Goal: Find specific page/section: Find specific page/section

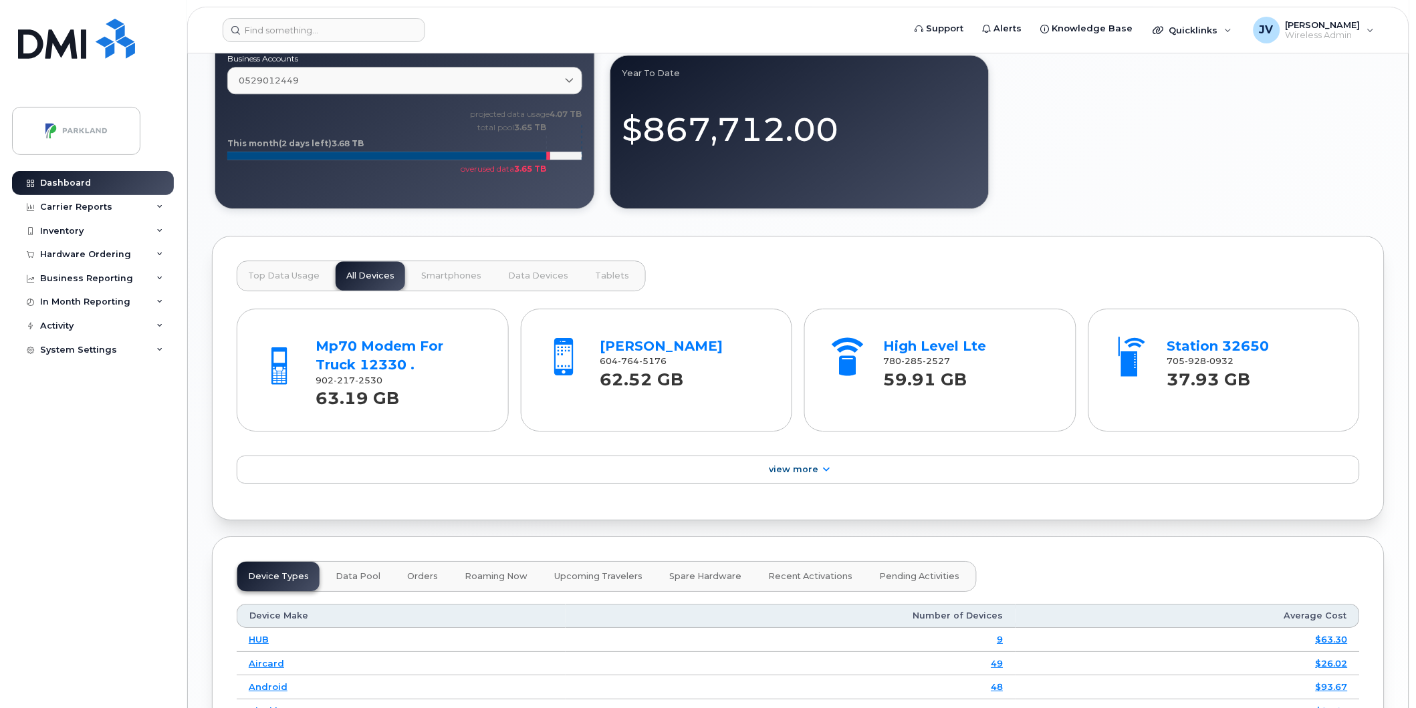
scroll to position [1138, 0]
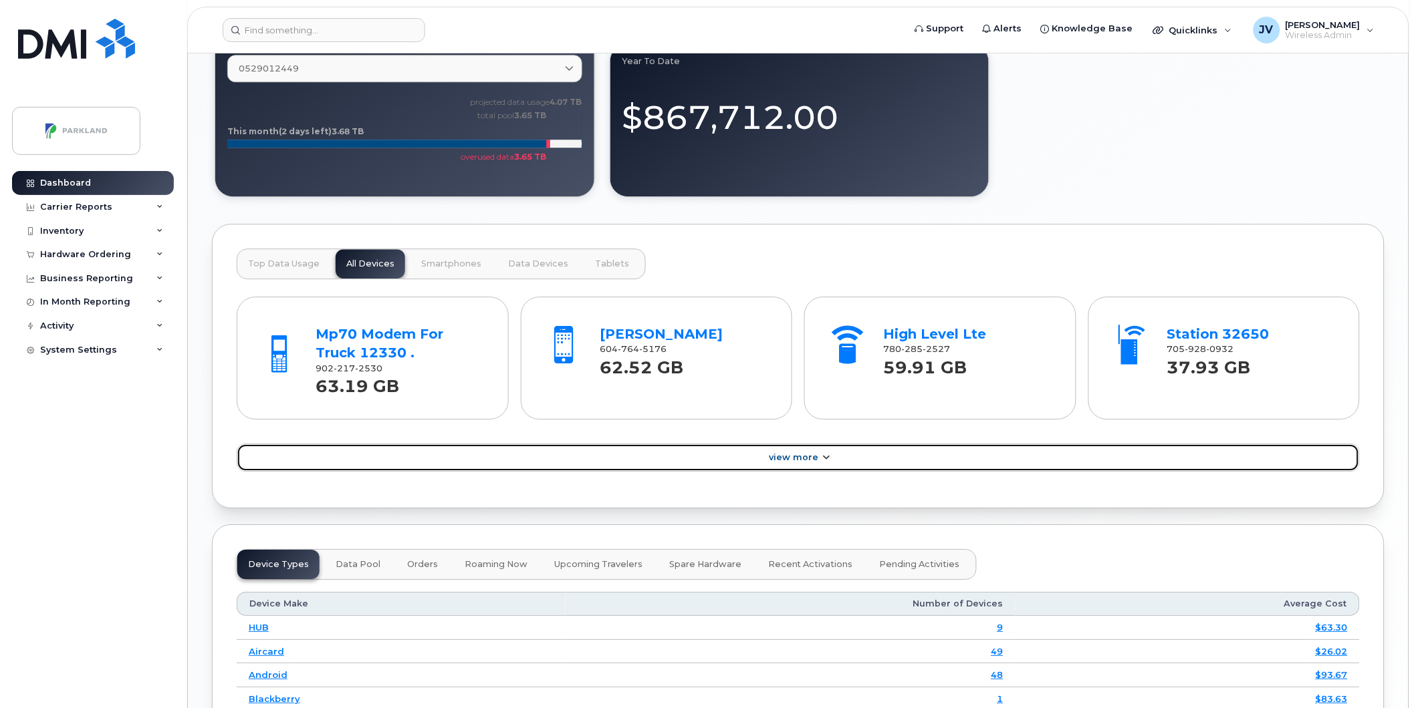
click at [791, 459] on span "View More" at bounding box center [793, 457] width 49 height 10
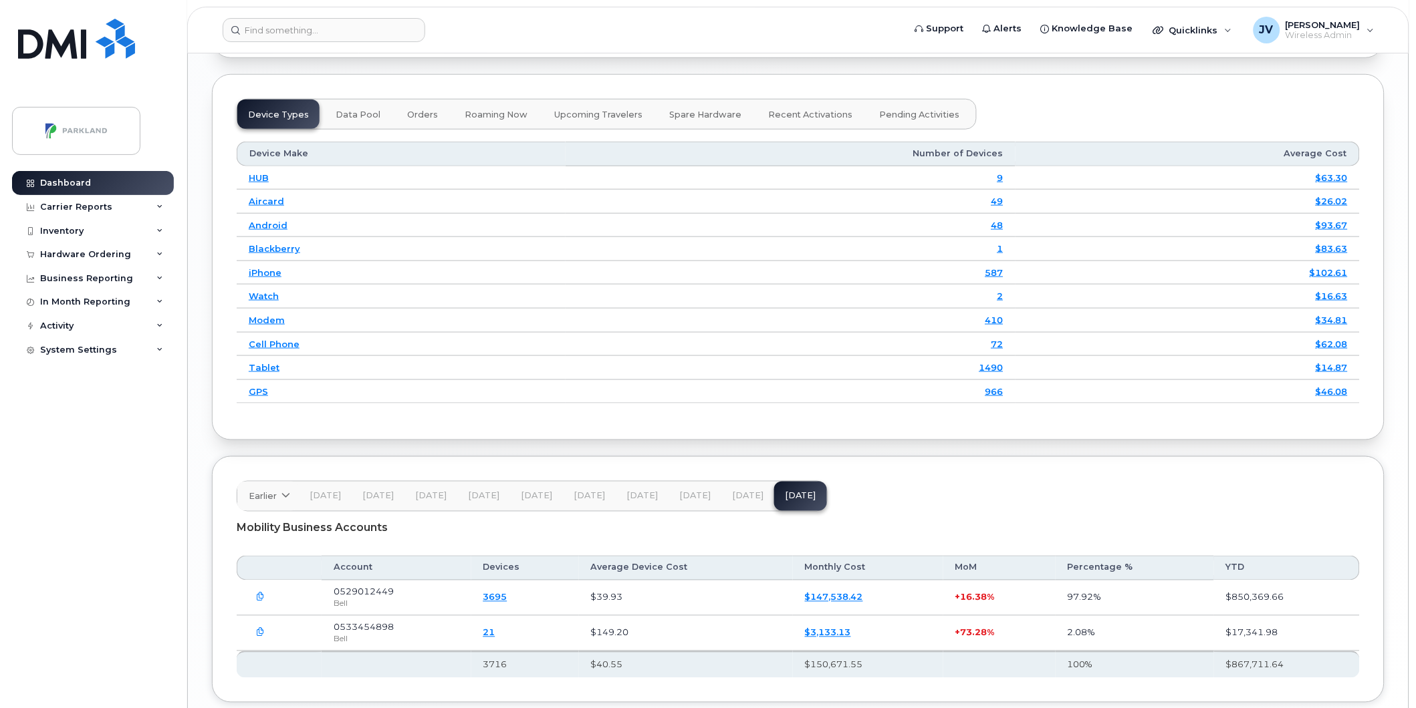
scroll to position [1925, 0]
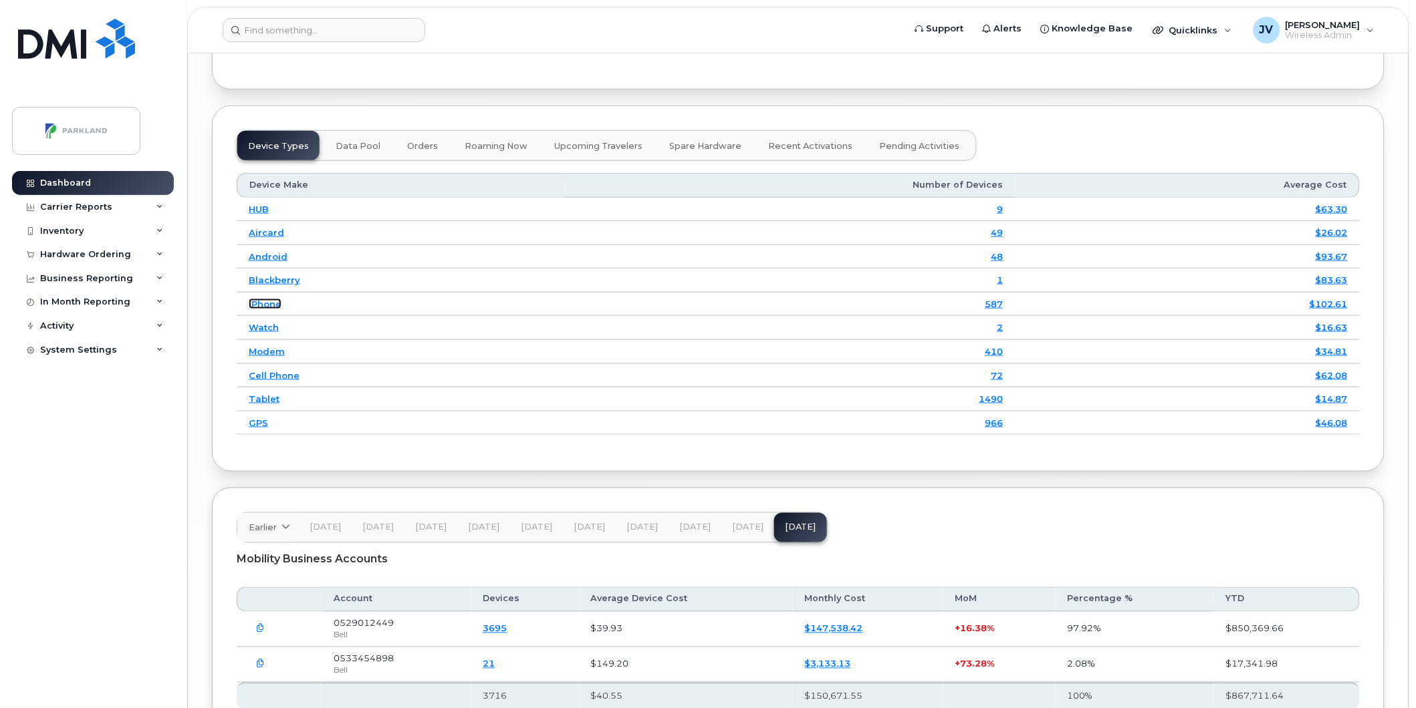
click at [255, 299] on link "iPhone" at bounding box center [265, 304] width 33 height 11
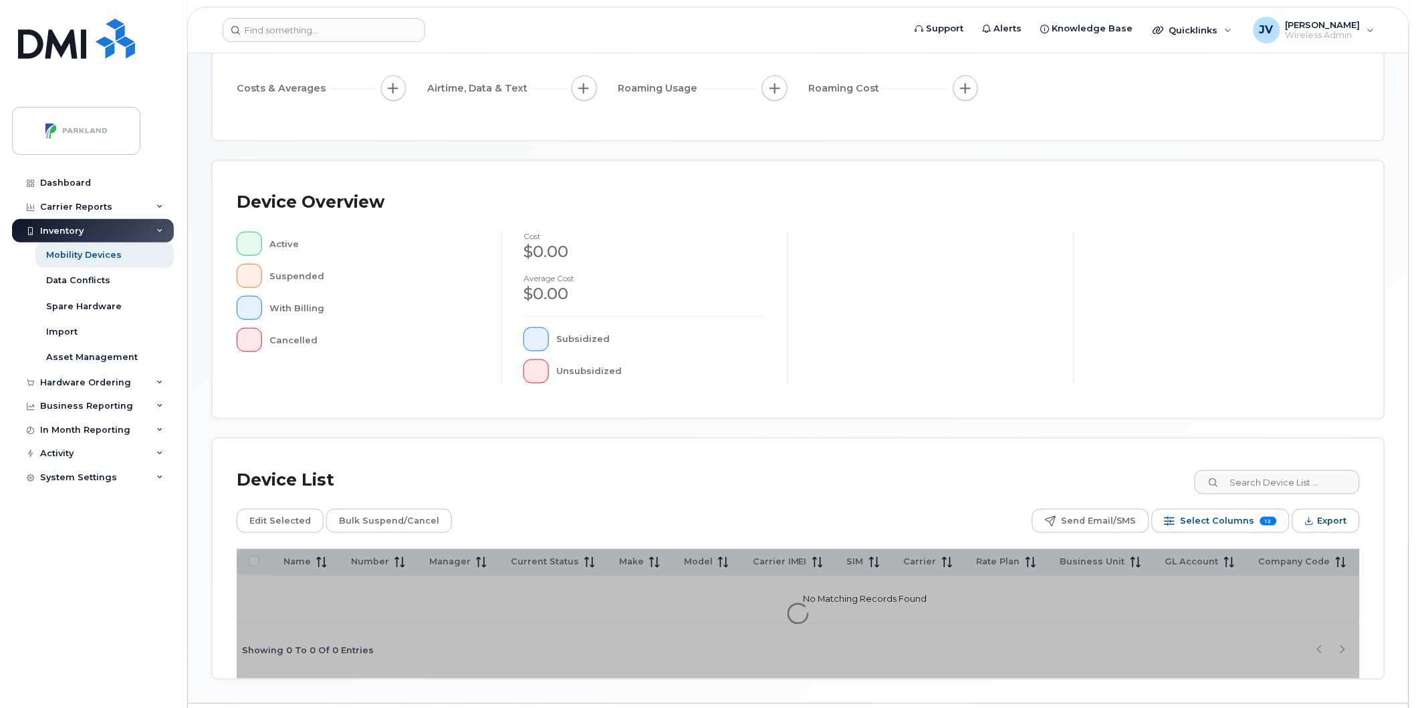
scroll to position [215, 0]
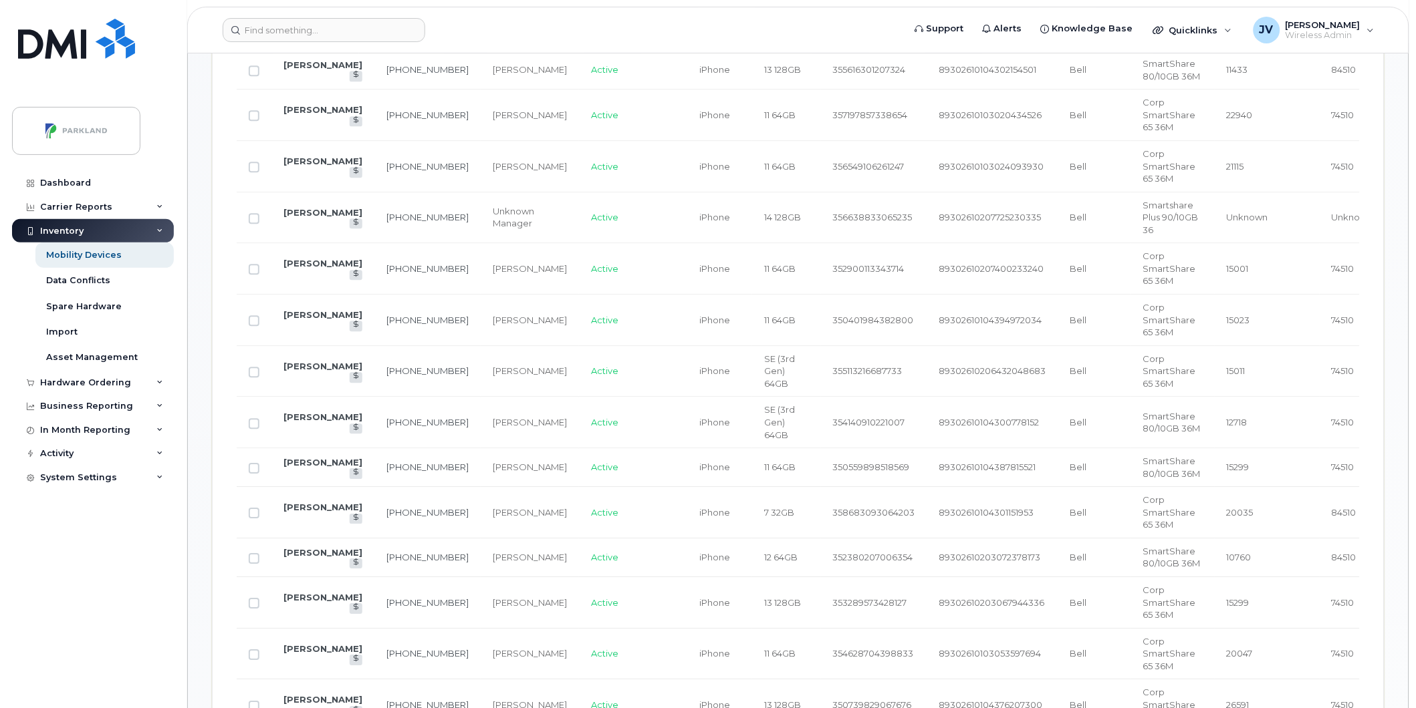
scroll to position [946, 0]
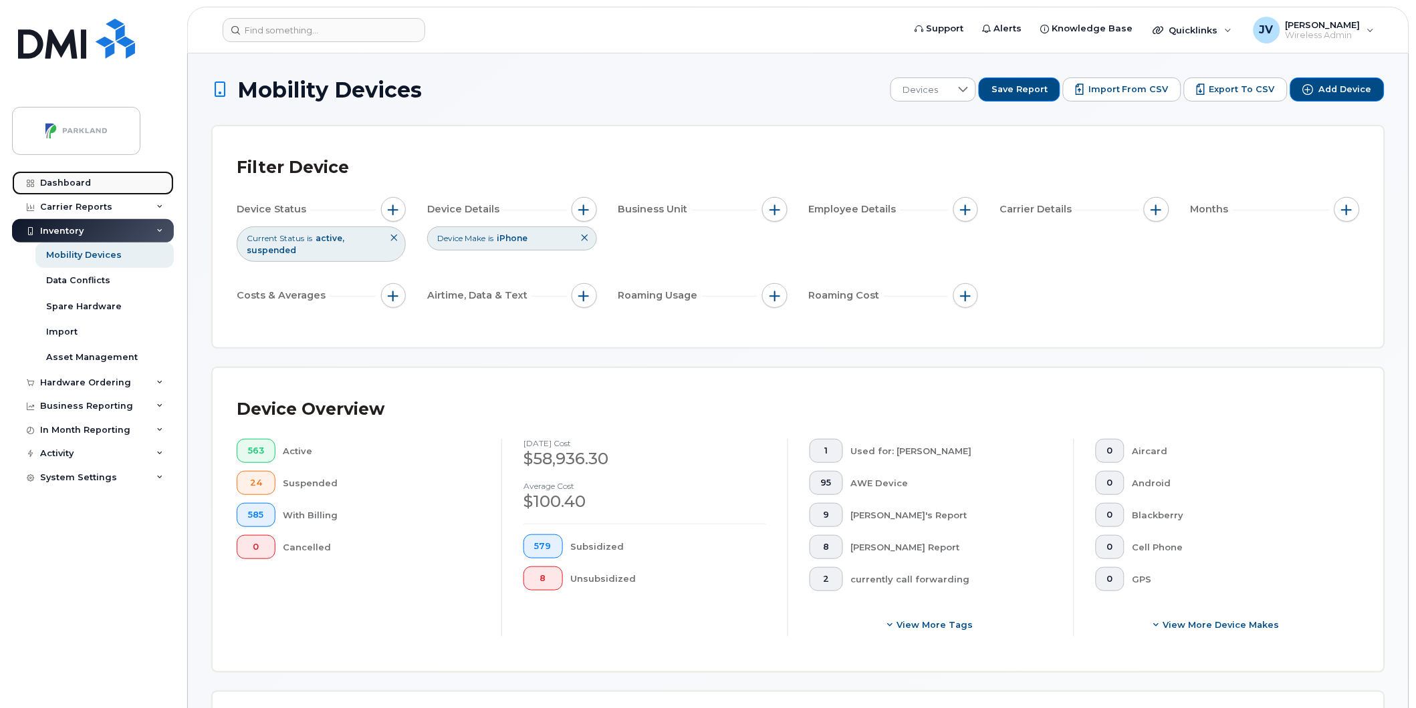
click at [65, 180] on div "Dashboard" at bounding box center [65, 183] width 51 height 11
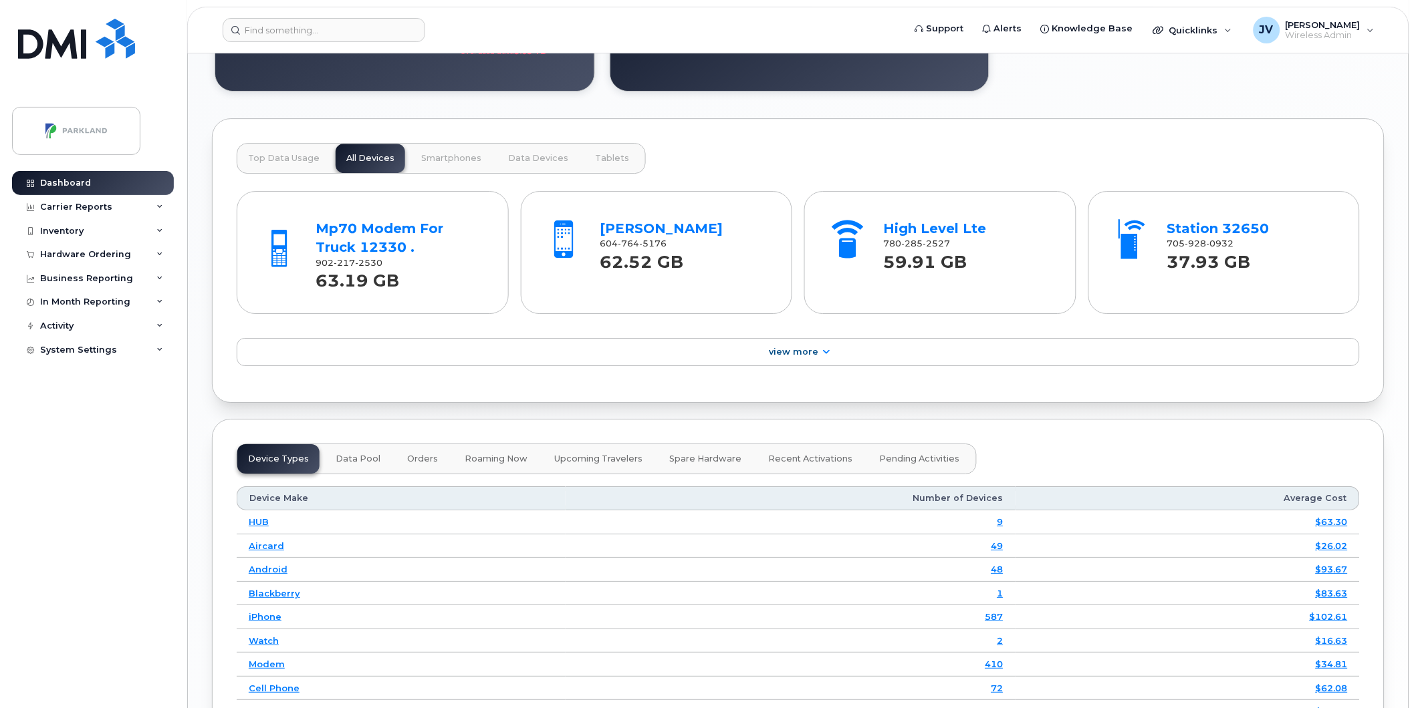
scroll to position [1236, 0]
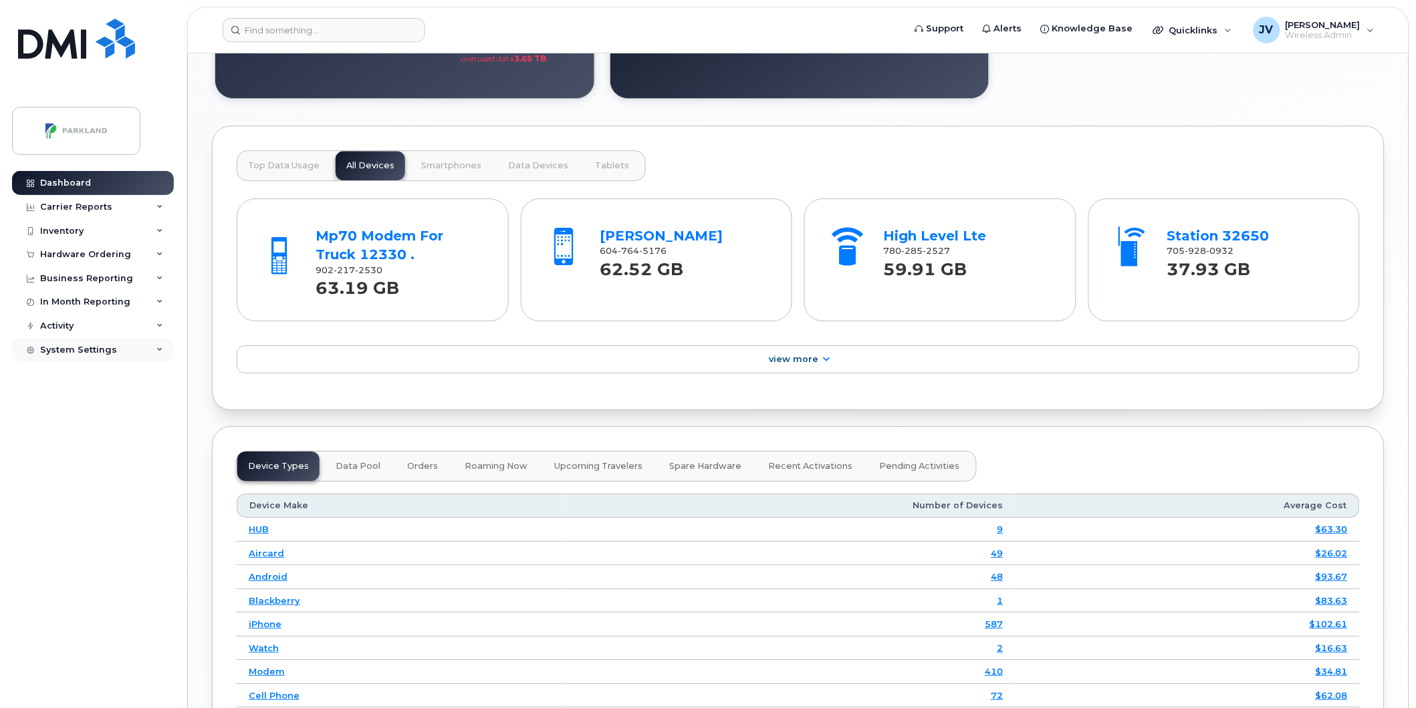
click at [56, 345] on div "System Settings" at bounding box center [78, 350] width 77 height 11
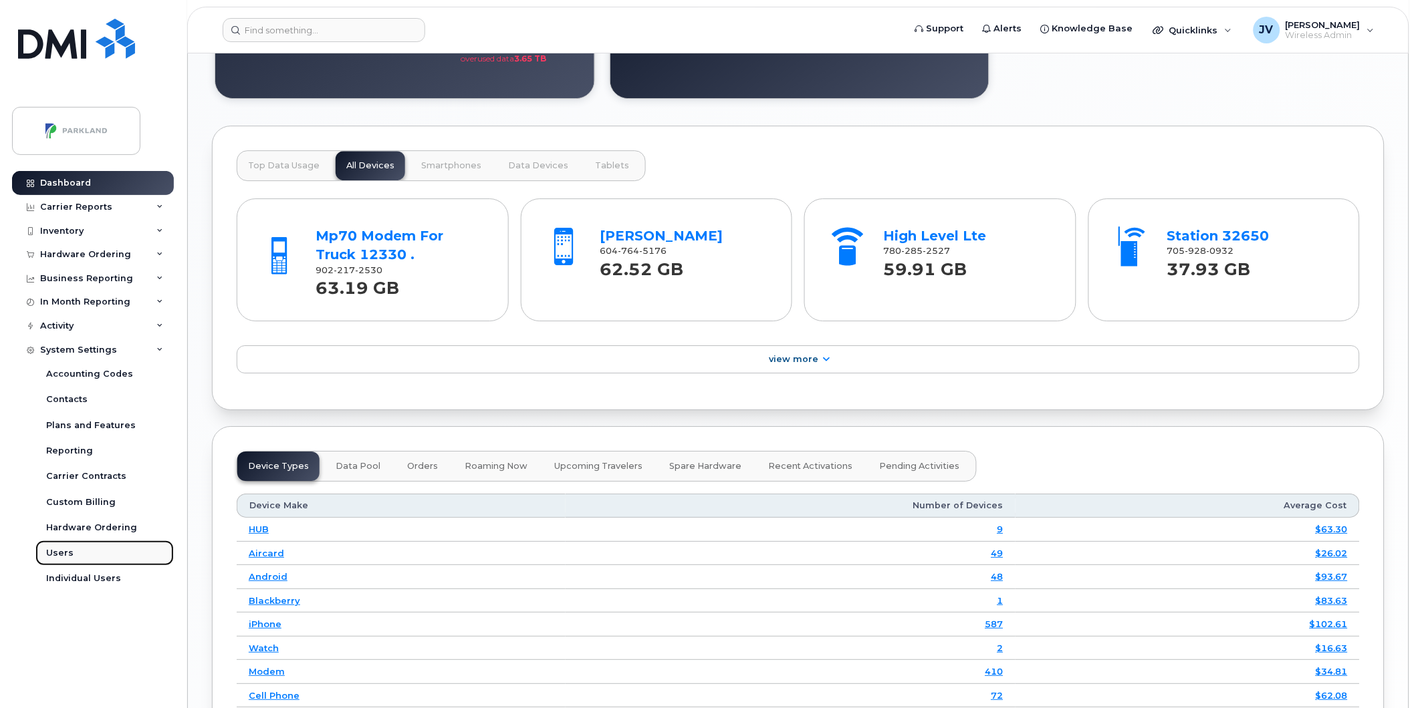
click at [56, 553] on div "Users" at bounding box center [59, 553] width 27 height 12
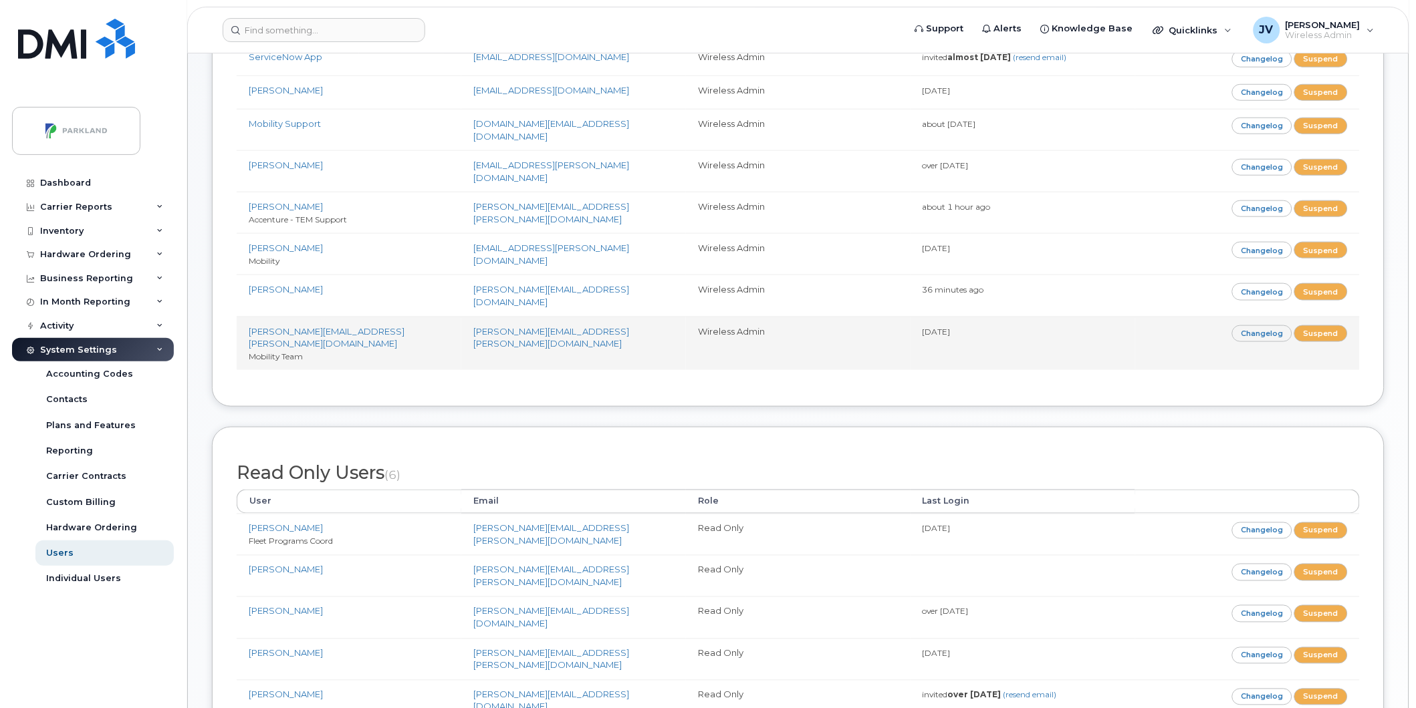
scroll to position [346, 0]
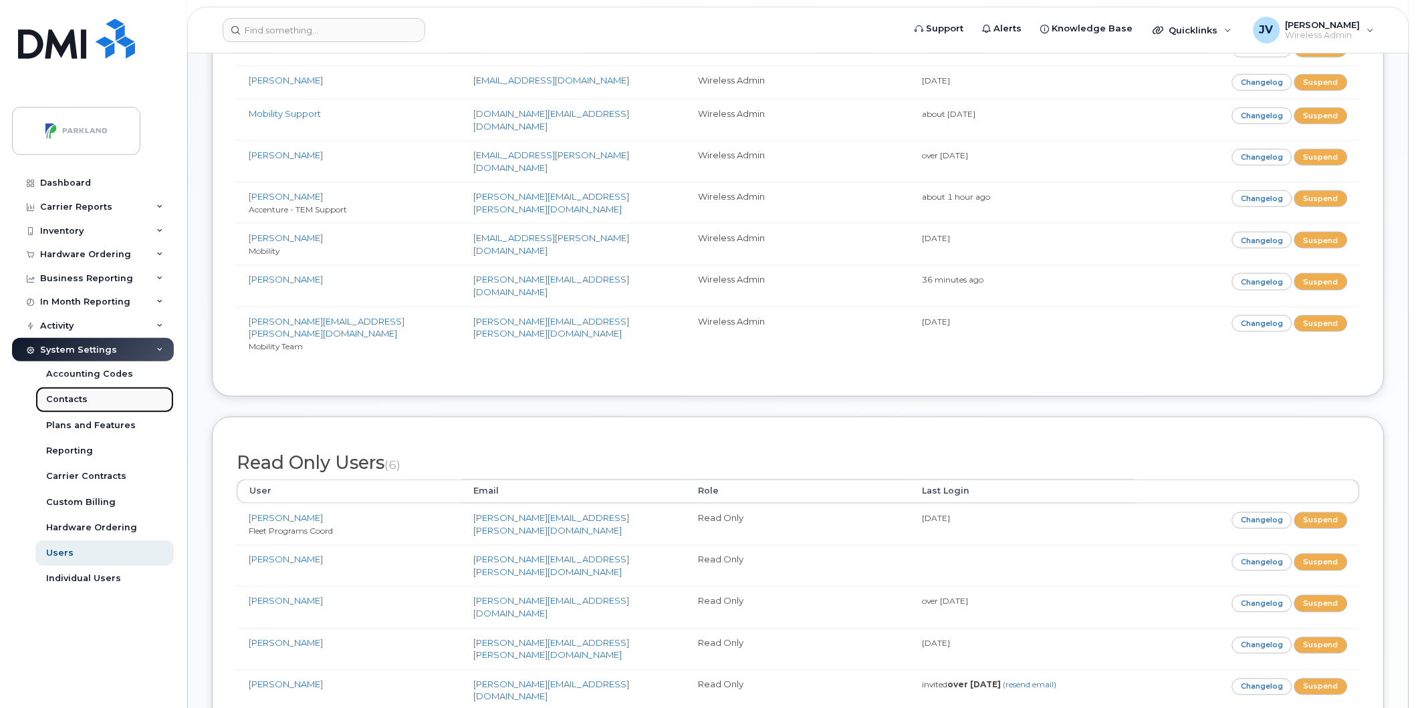
click at [64, 400] on div "Contacts" at bounding box center [66, 400] width 41 height 12
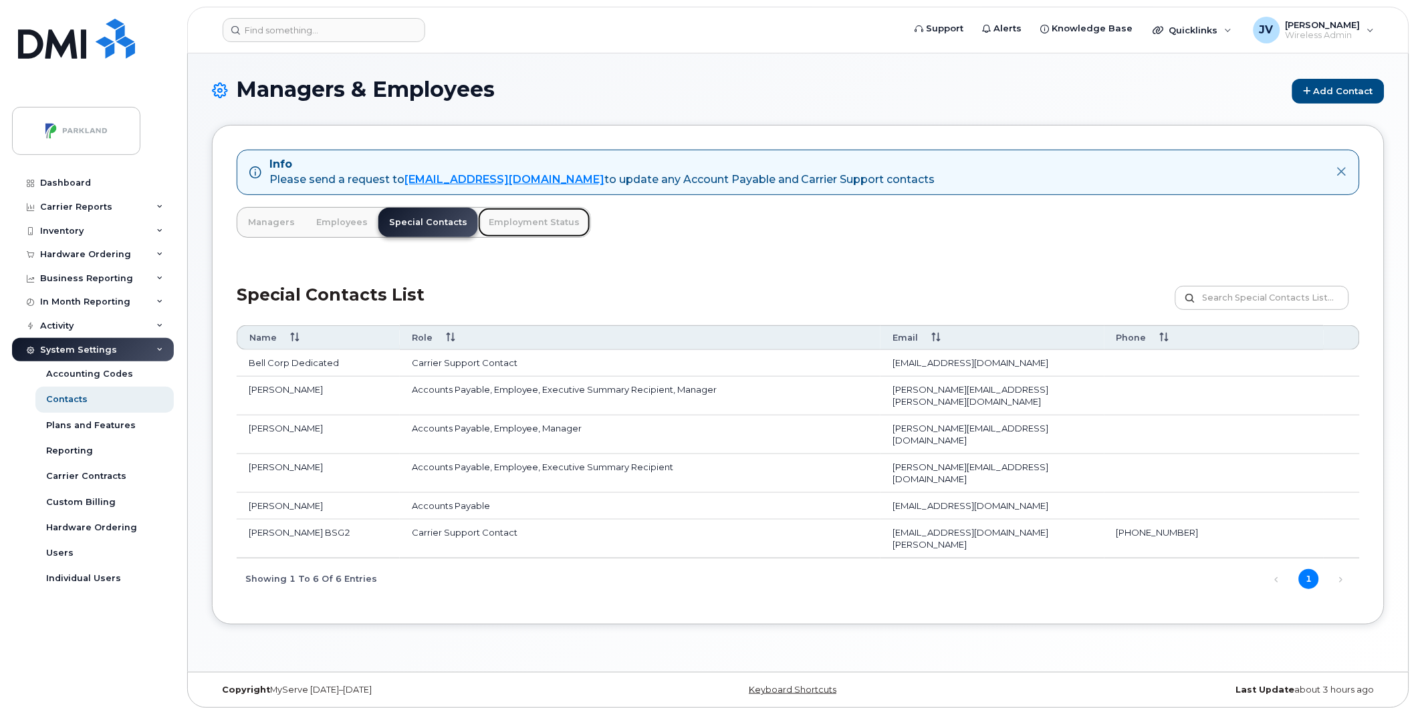
click at [510, 226] on link "Employment Status" at bounding box center [534, 222] width 112 height 29
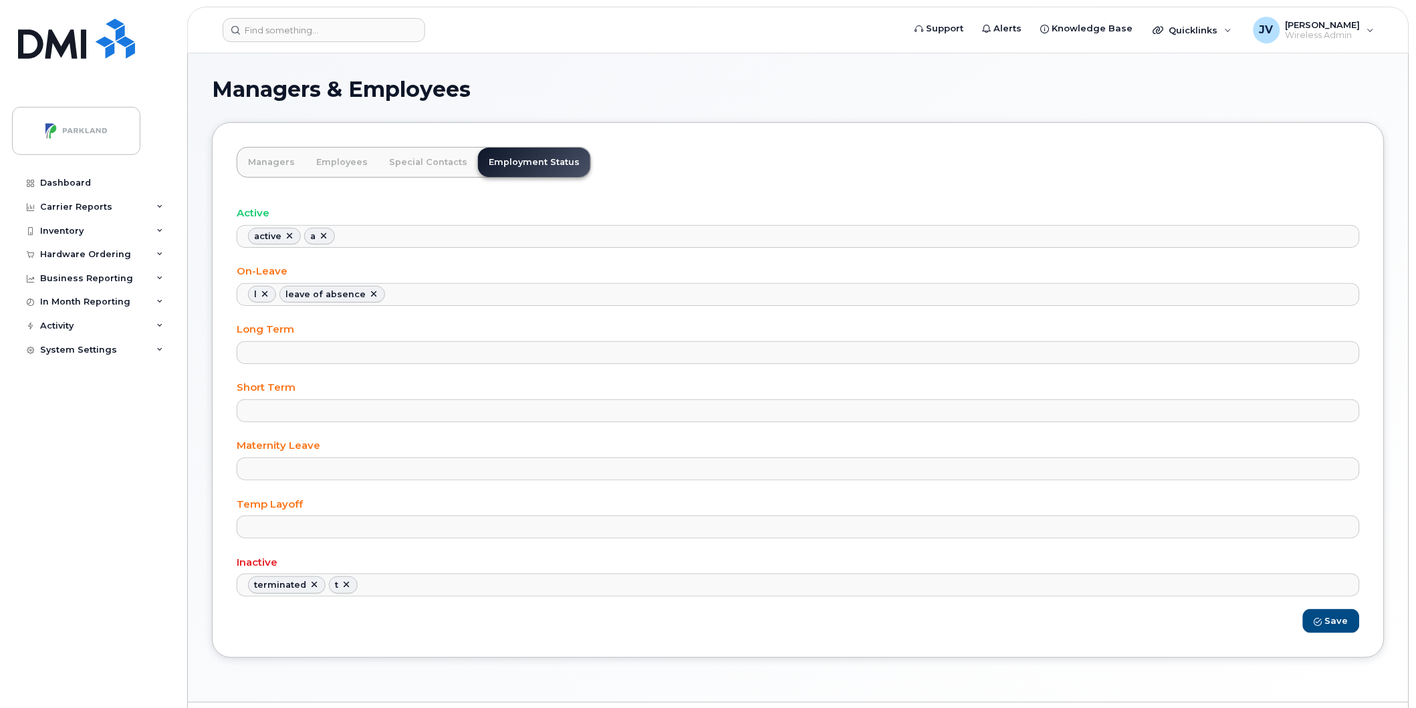
scroll to position [11, 0]
click at [70, 350] on div "System Settings" at bounding box center [78, 350] width 77 height 11
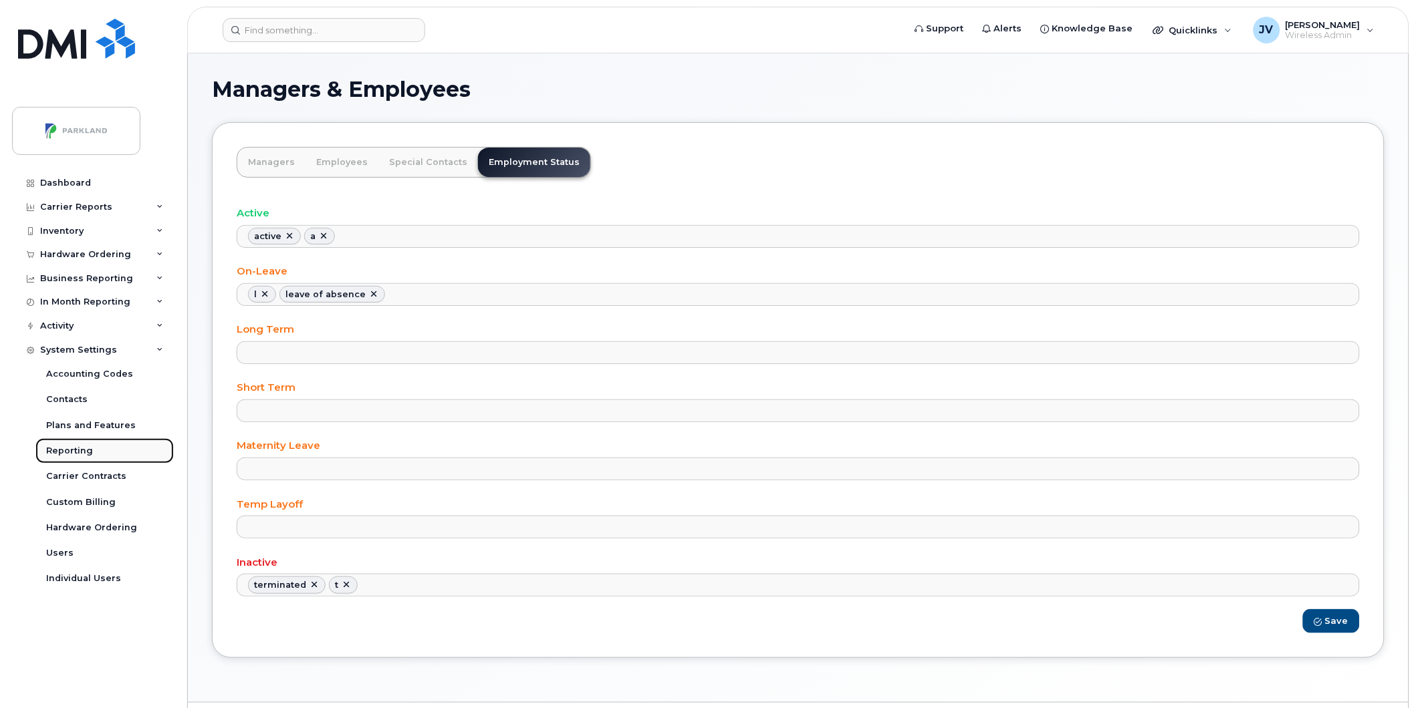
click at [63, 451] on div "Reporting" at bounding box center [69, 451] width 47 height 12
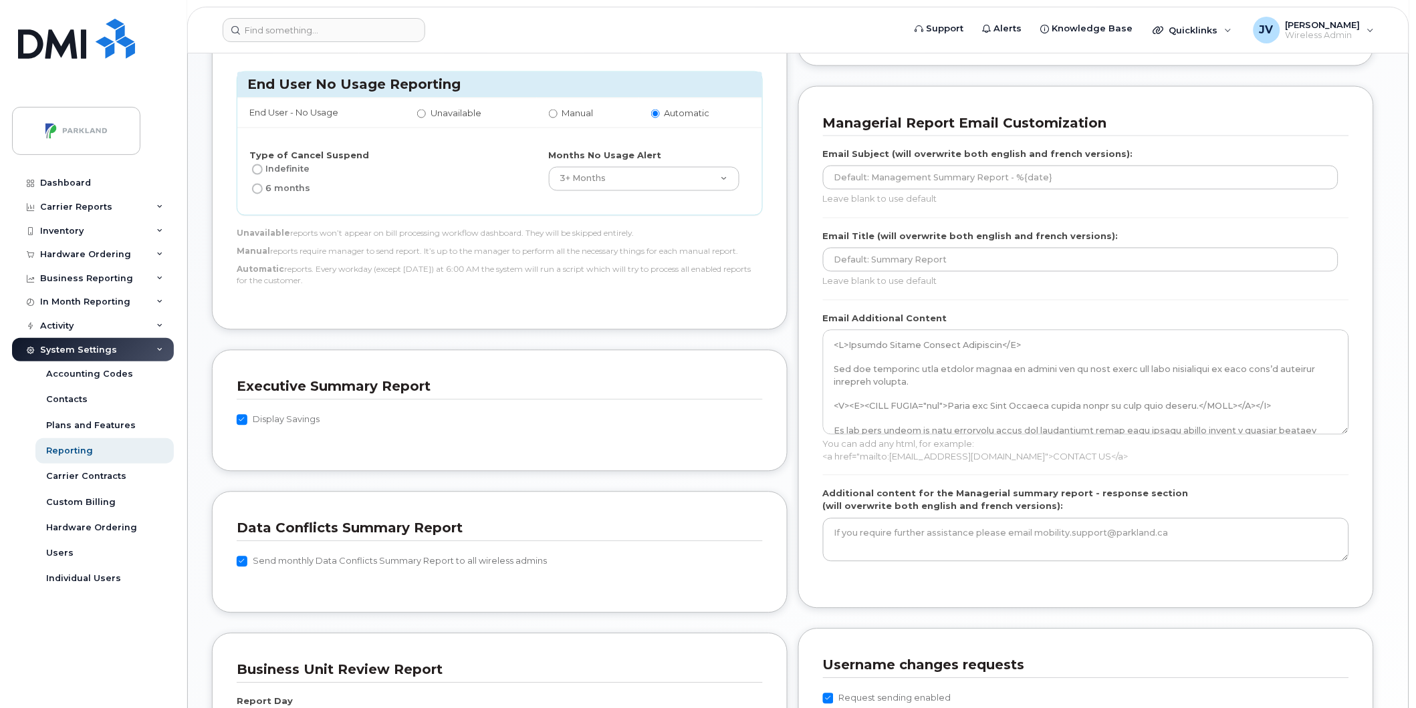
scroll to position [620, 0]
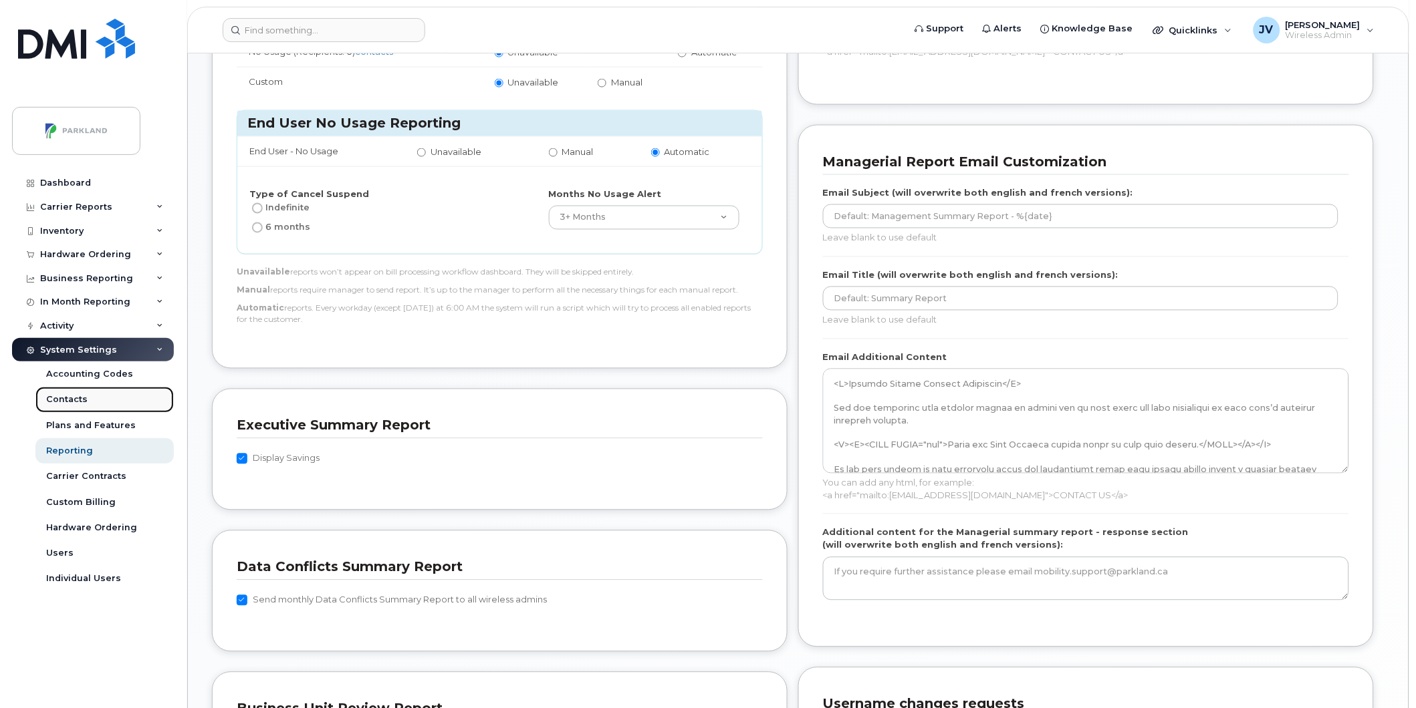
click at [64, 399] on div "Contacts" at bounding box center [66, 400] width 41 height 12
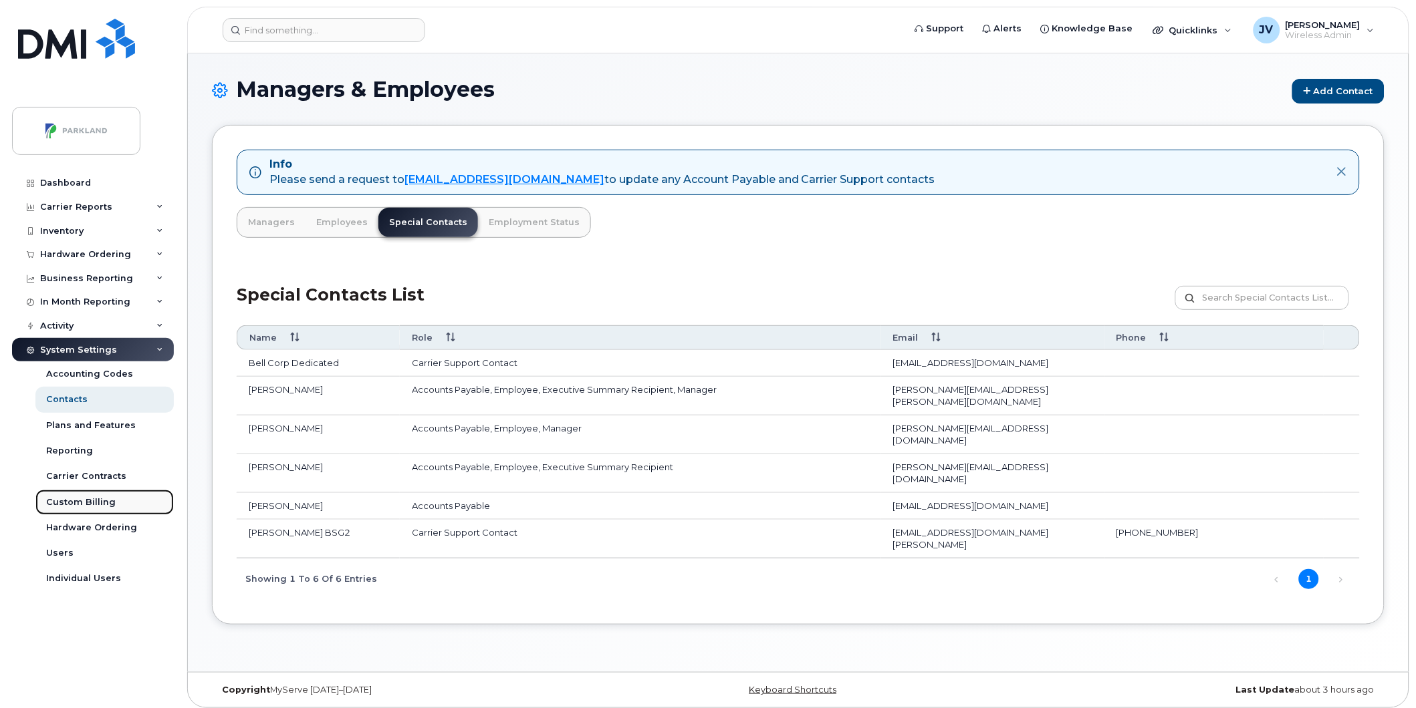
click at [79, 500] on div "Custom Billing" at bounding box center [81, 503] width 70 height 12
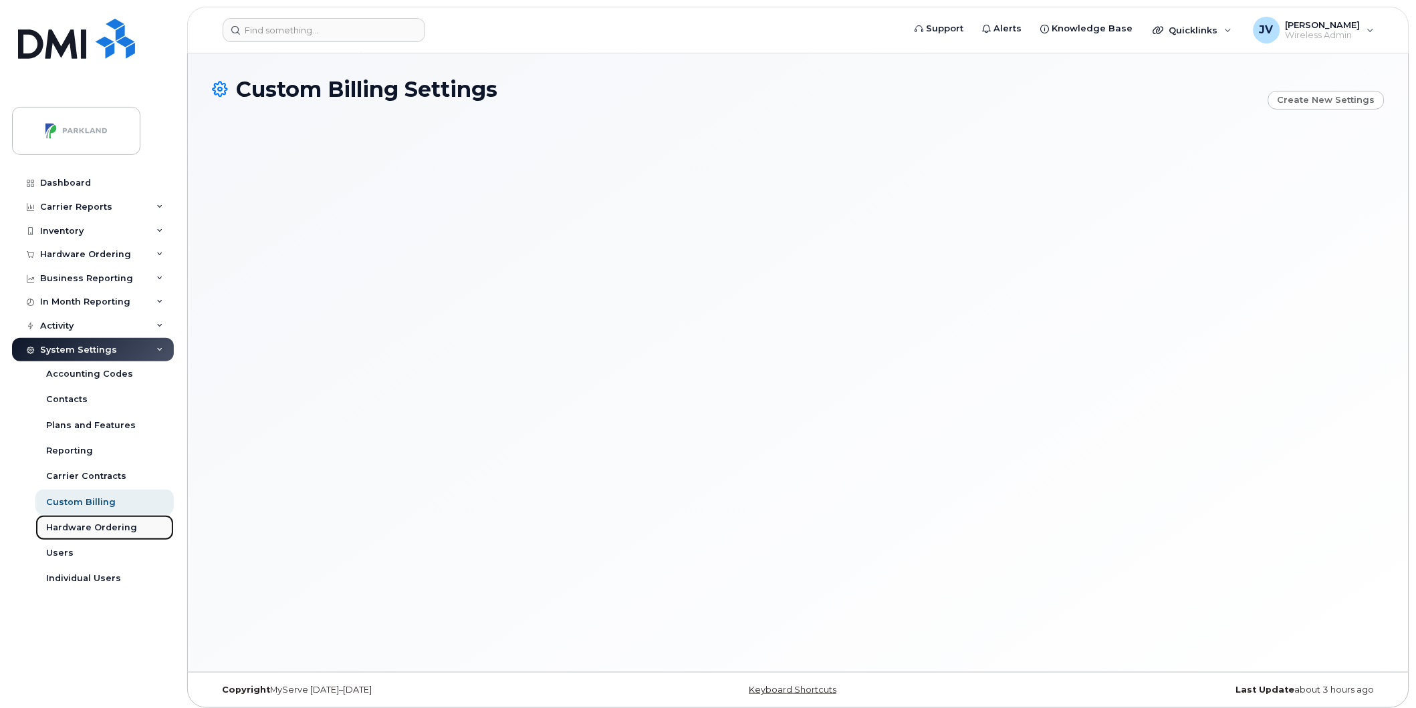
click at [88, 526] on div "Hardware Ordering" at bounding box center [91, 528] width 91 height 12
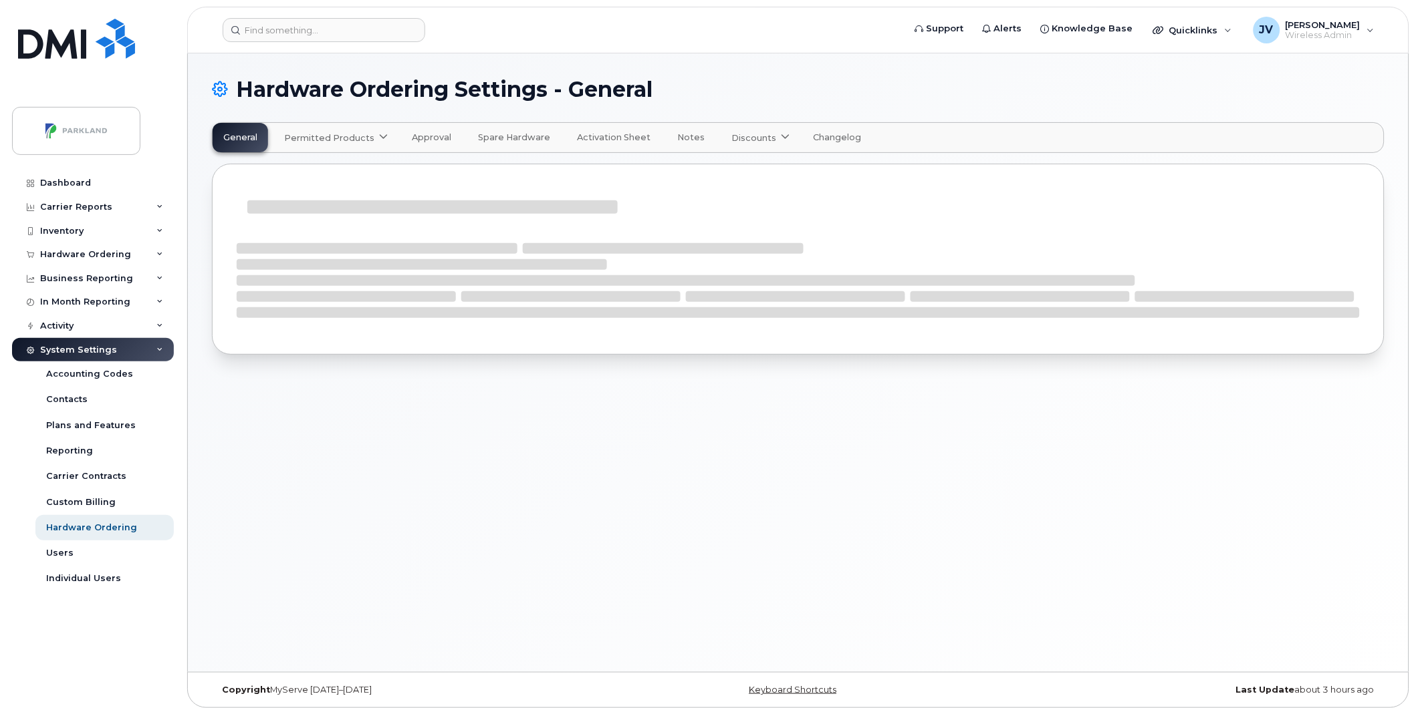
select select "admins"
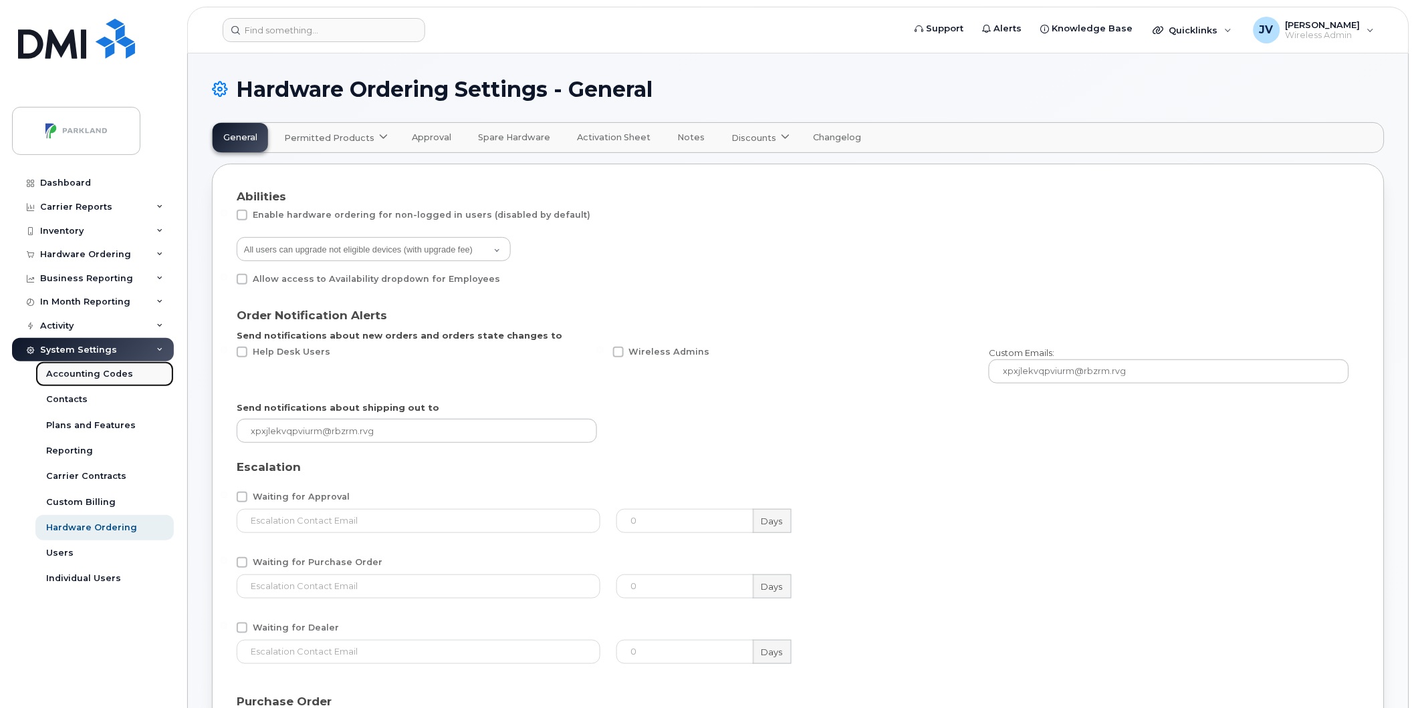
click at [59, 373] on div "Accounting Codes" at bounding box center [89, 374] width 87 height 12
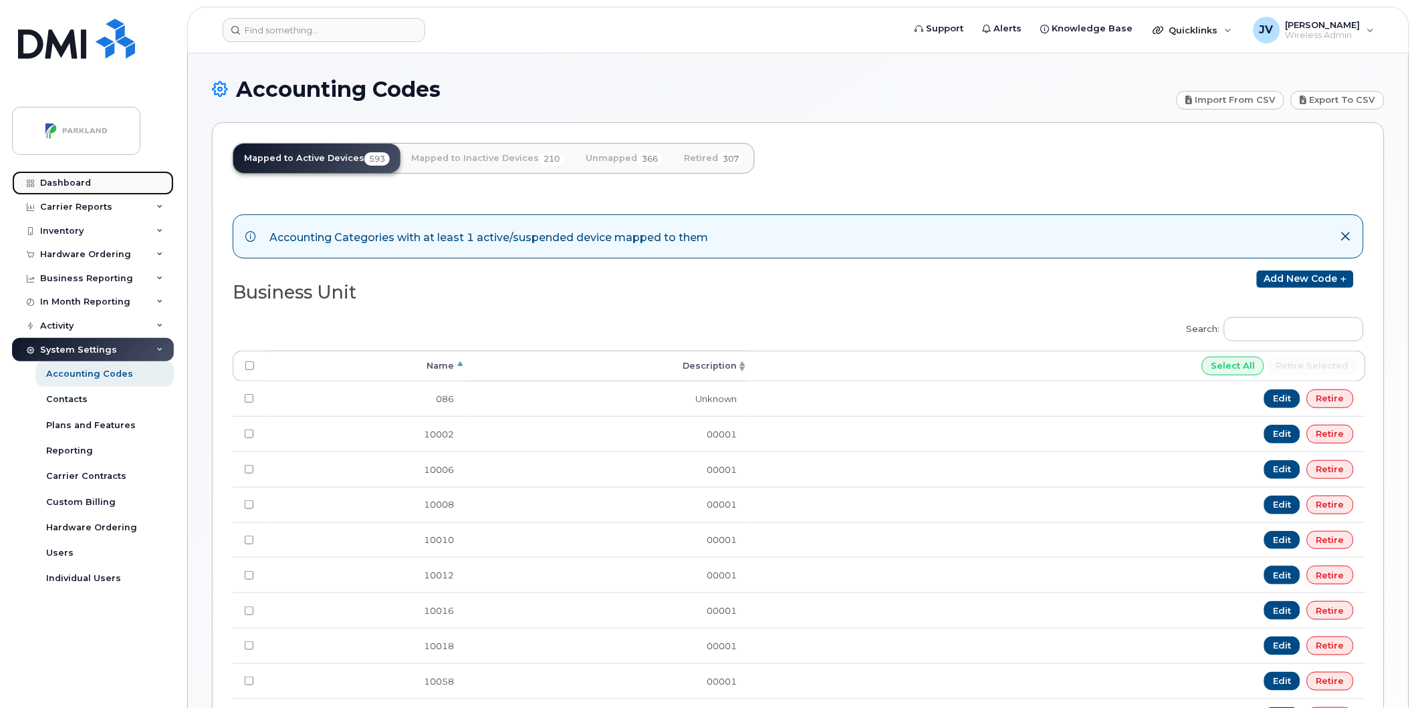
click at [65, 184] on div "Dashboard" at bounding box center [65, 183] width 51 height 11
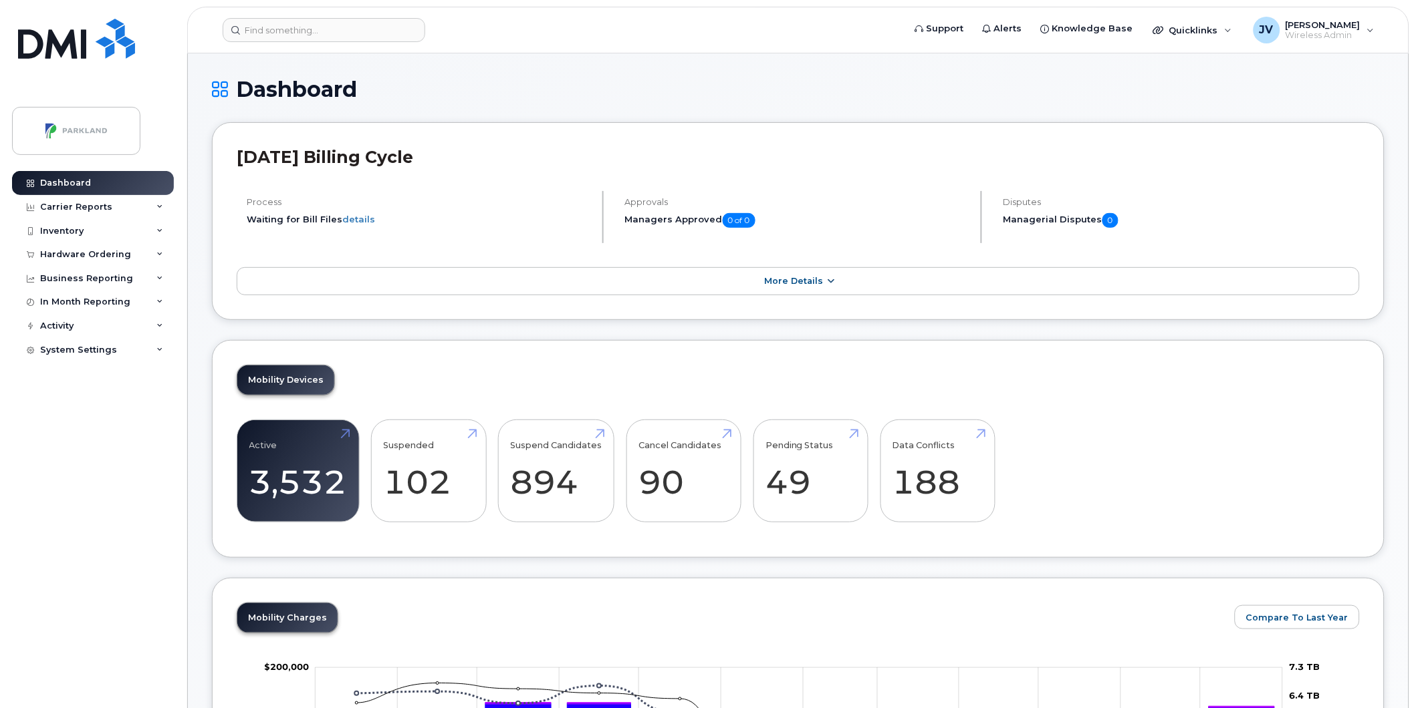
click at [835, 278] on link "More Details" at bounding box center [798, 281] width 1123 height 28
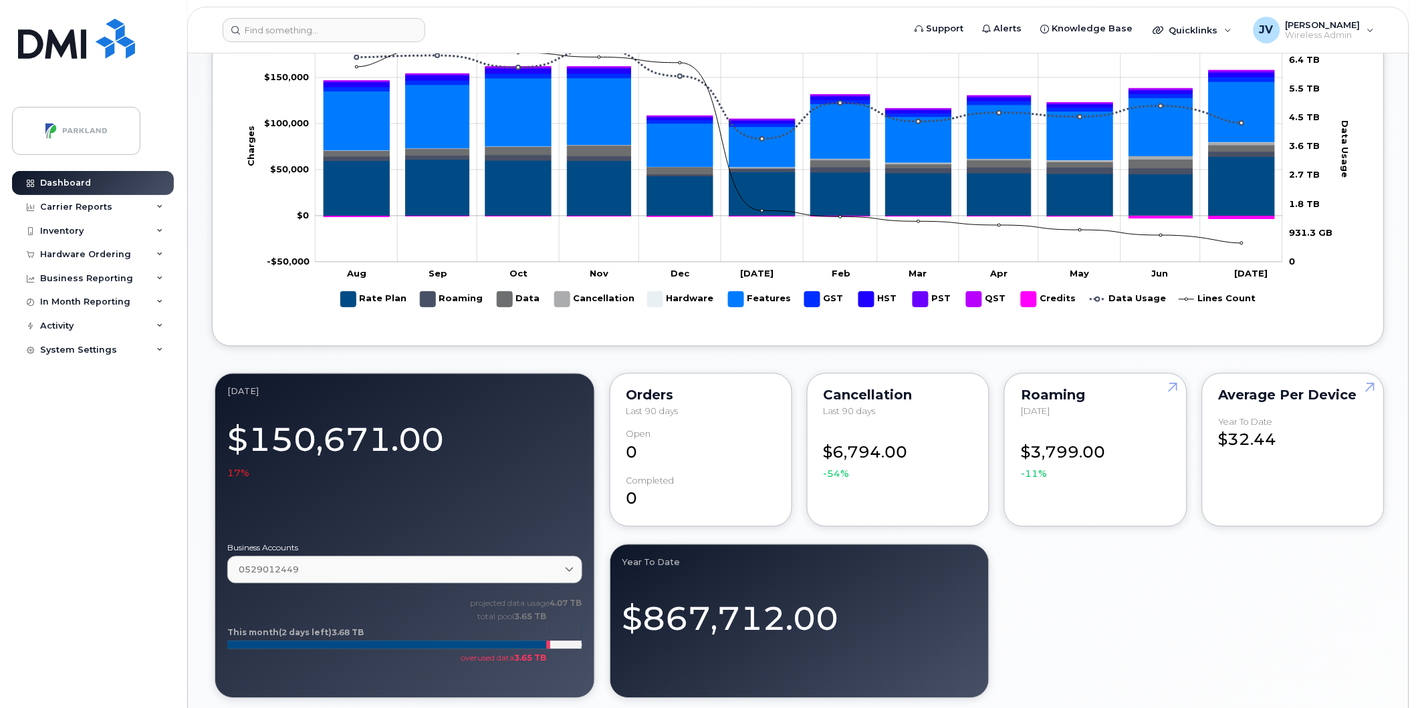
scroll to position [754, 0]
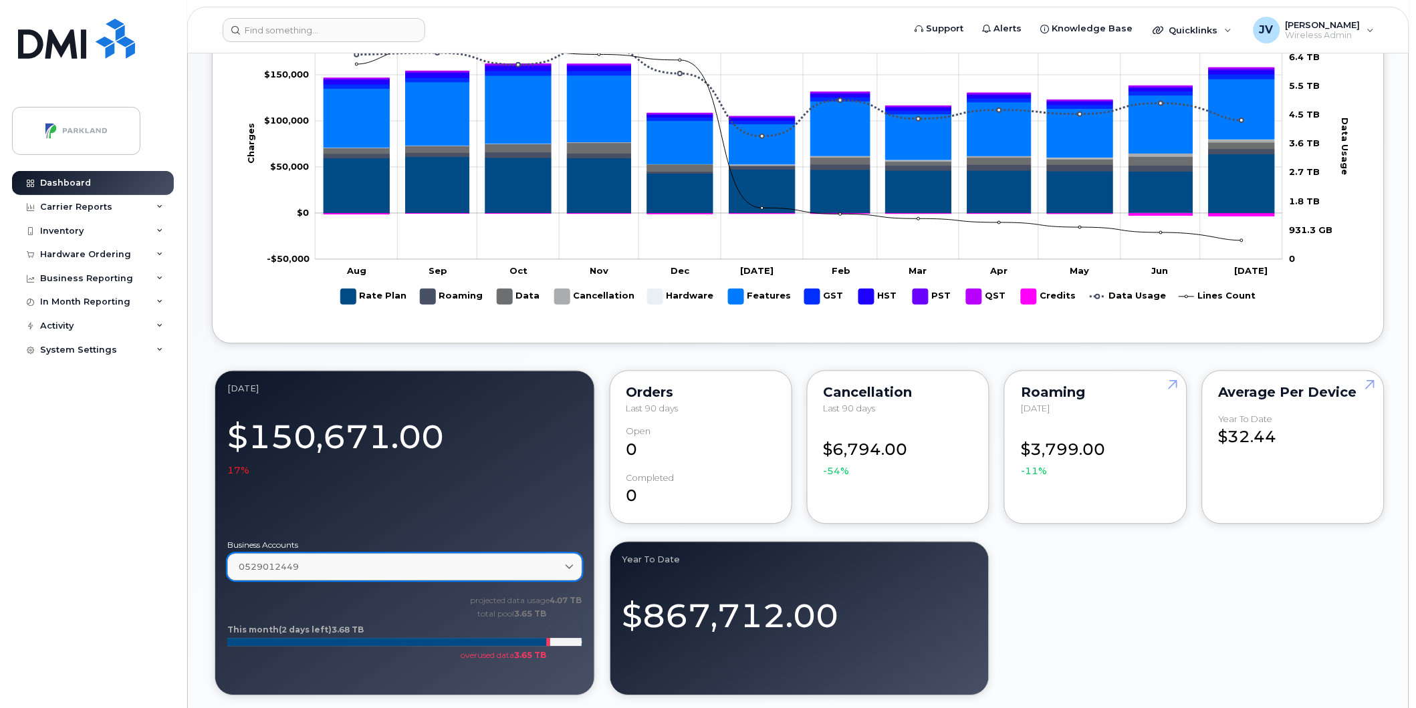
click at [569, 565] on icon at bounding box center [569, 567] width 9 height 9
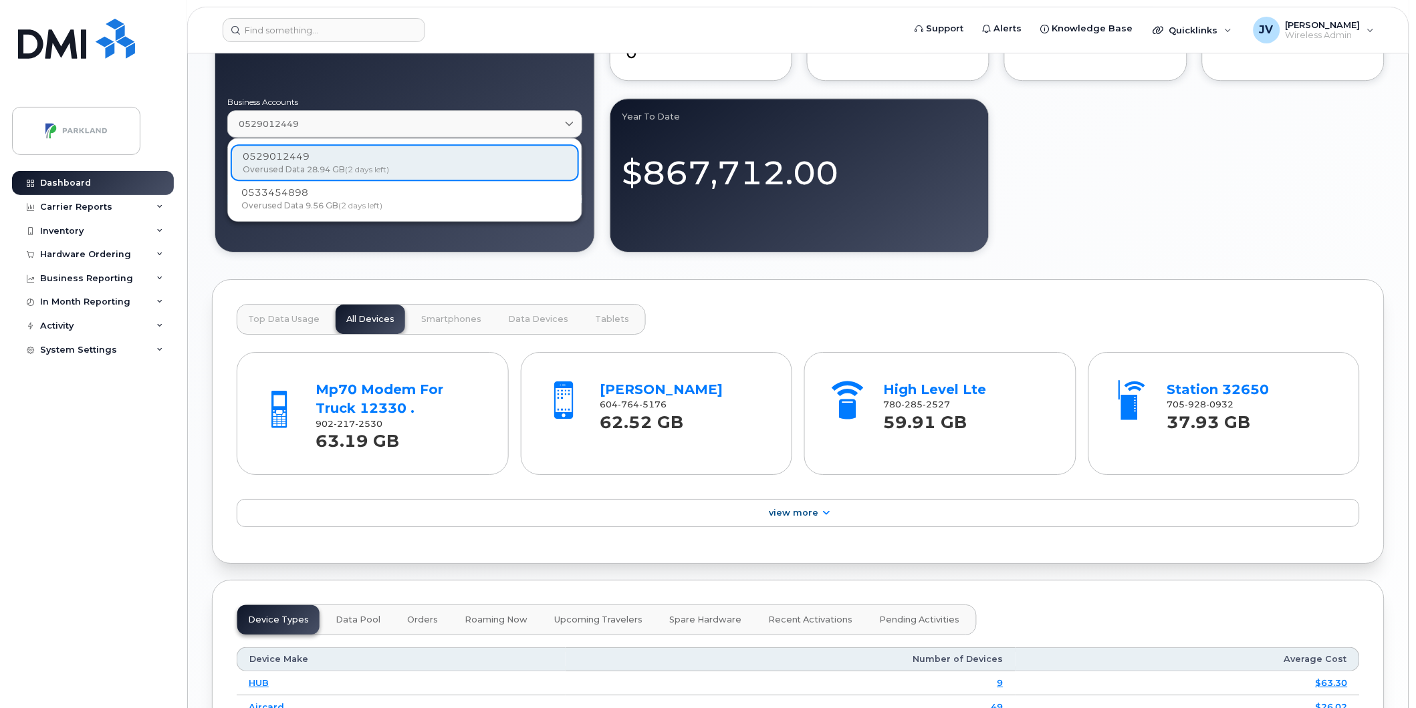
scroll to position [1200, 0]
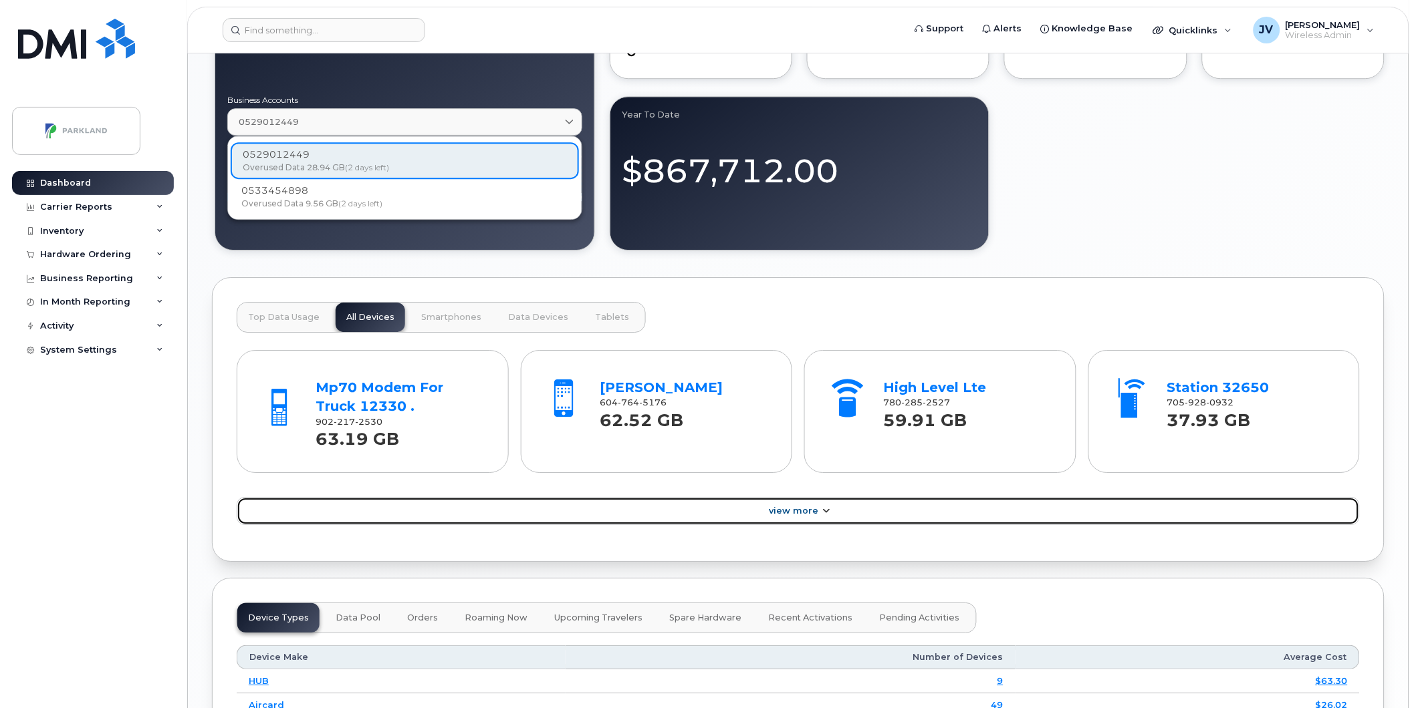
click at [774, 516] on span "View More" at bounding box center [793, 511] width 49 height 10
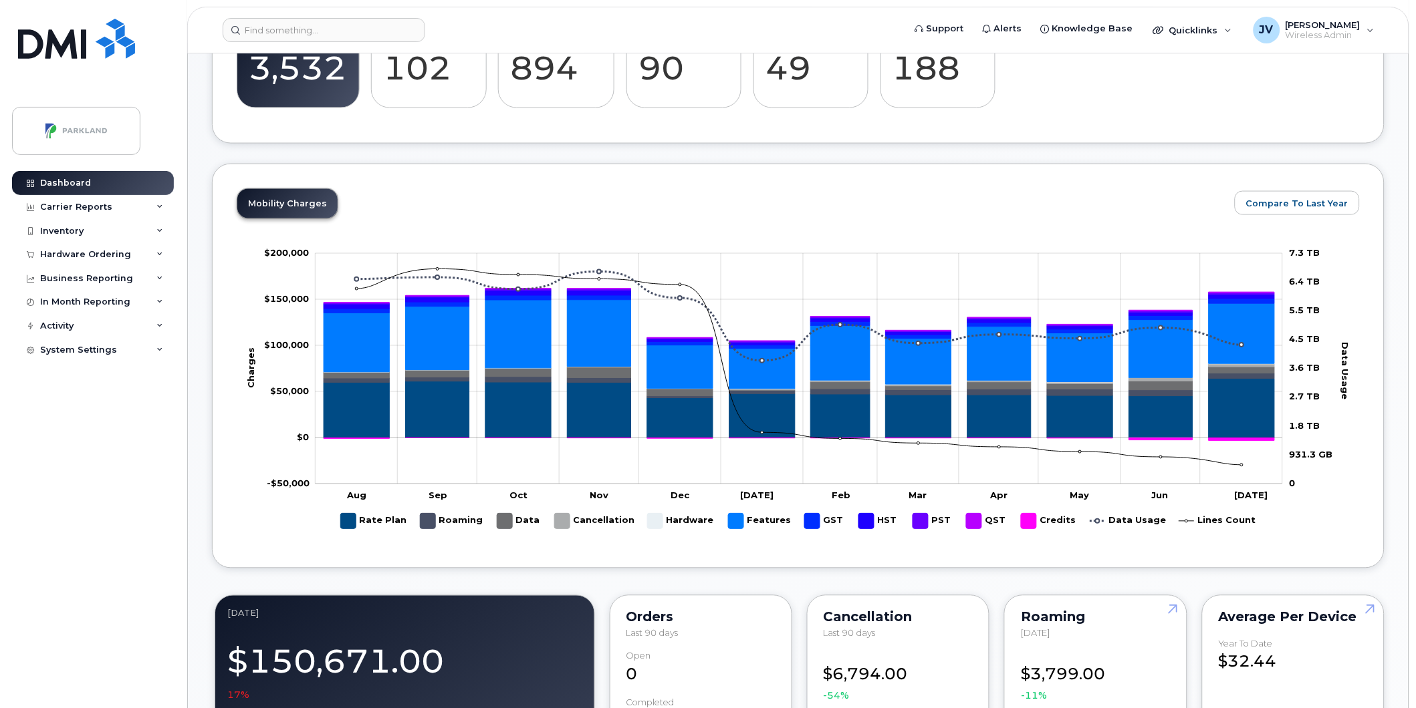
scroll to position [432, 0]
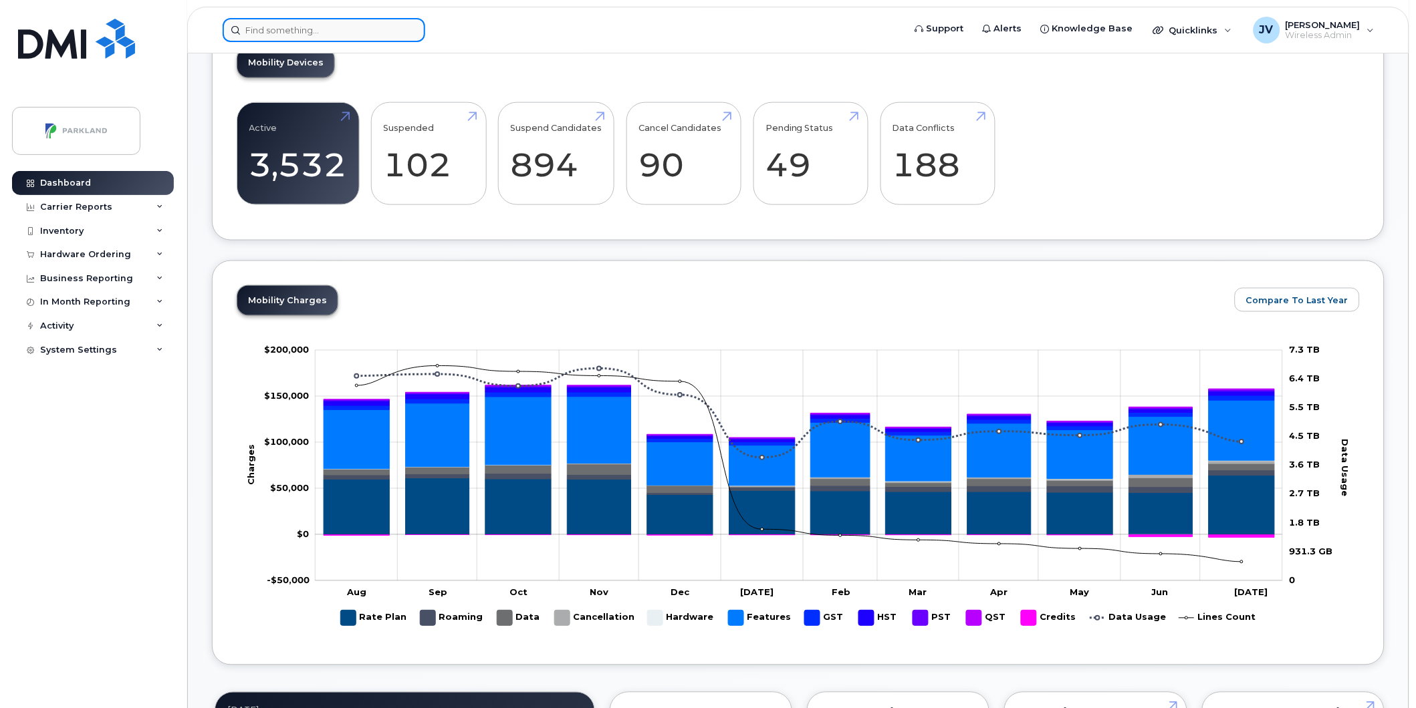
click at [321, 31] on input at bounding box center [324, 30] width 203 height 24
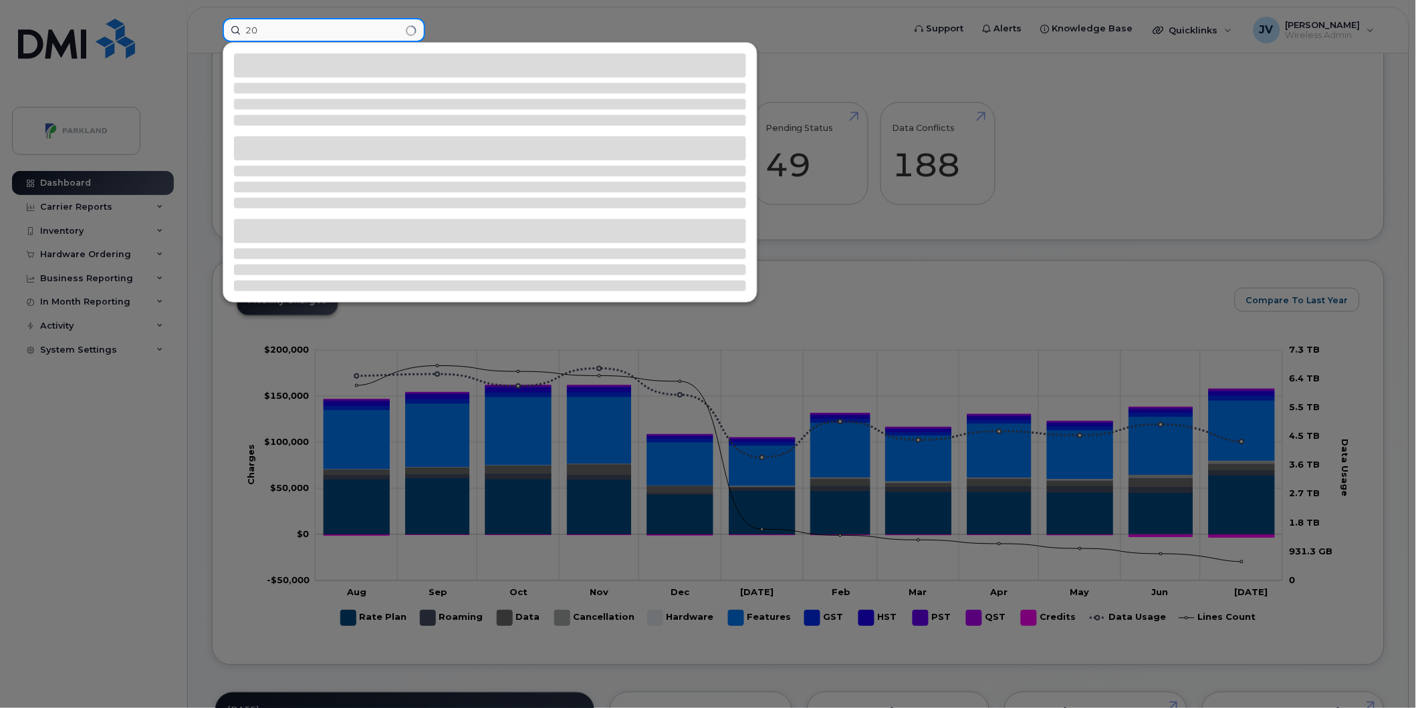
type input "2"
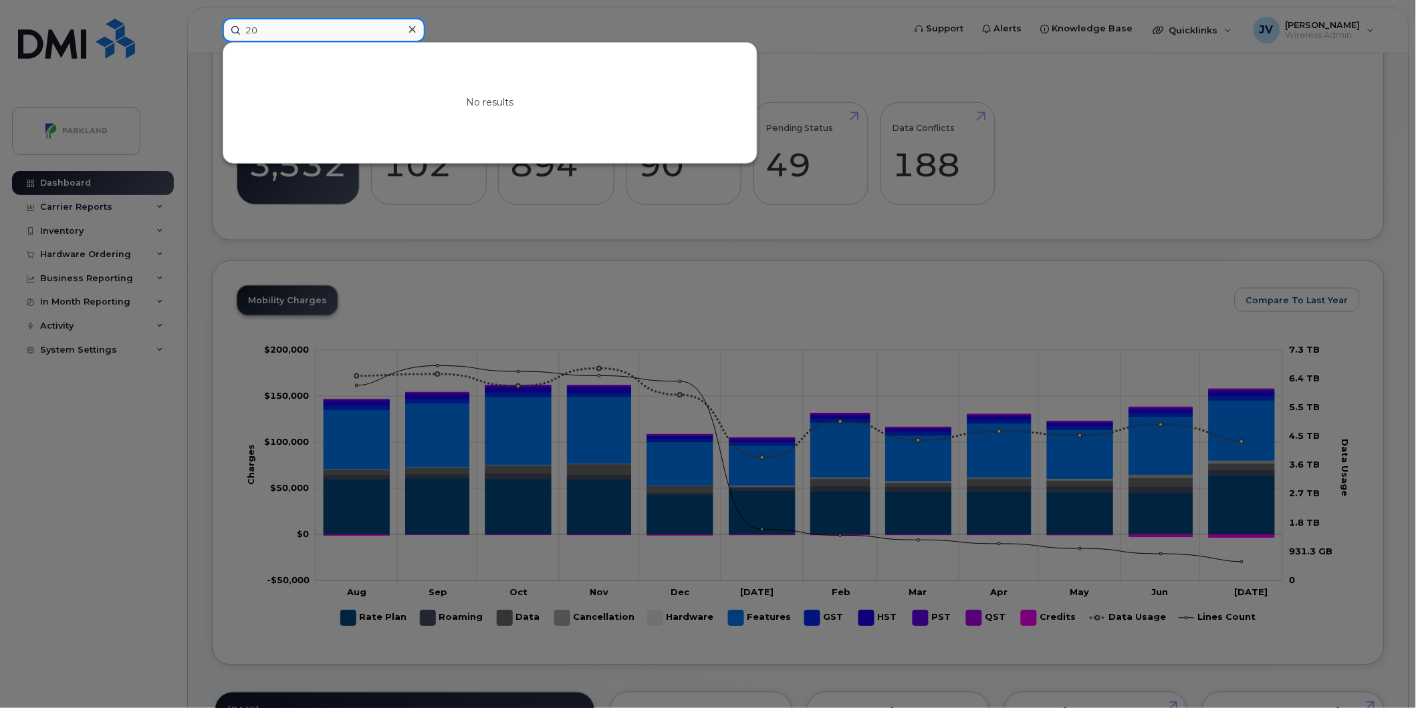
type input "2"
drag, startPoint x: 319, startPoint y: 27, endPoint x: 271, endPoint y: 31, distance: 48.9
click at [271, 31] on input "2267483198" at bounding box center [324, 30] width 203 height 24
type input "2267504128"
click at [196, 129] on div at bounding box center [708, 354] width 1416 height 708
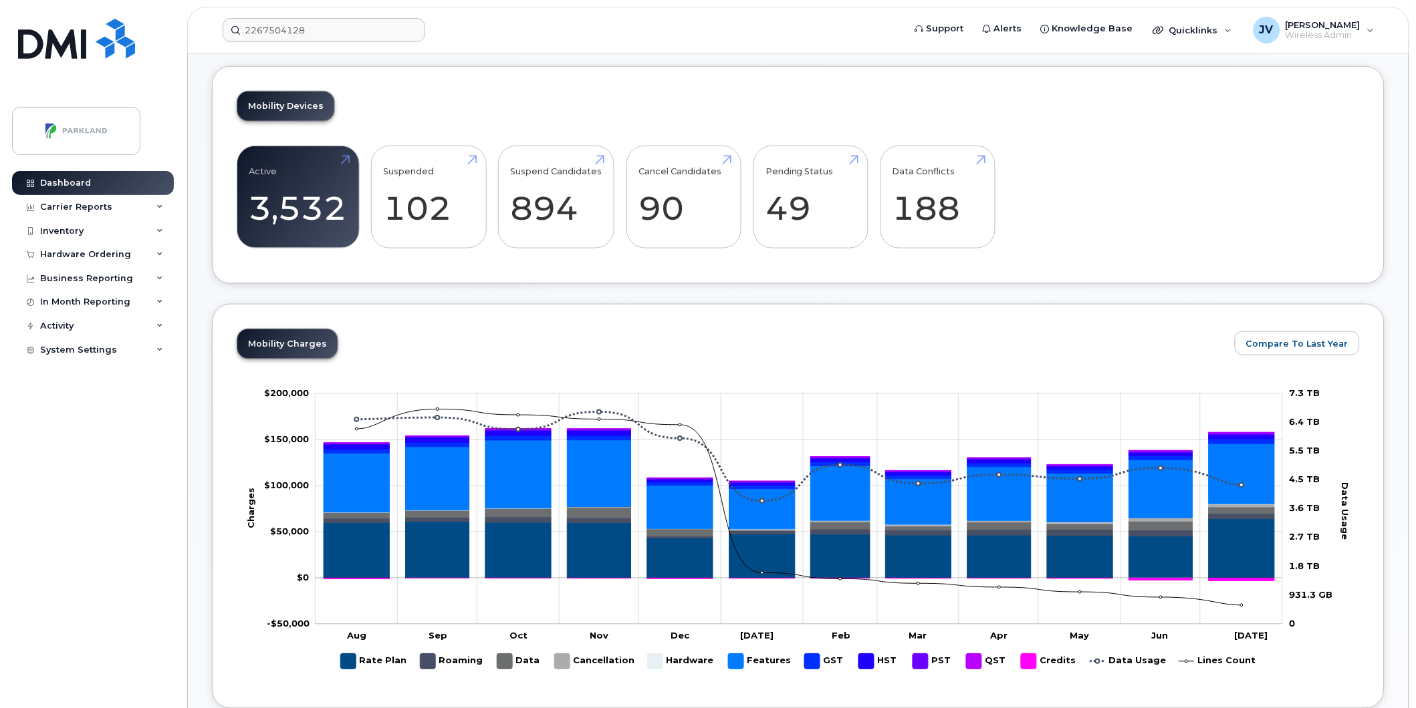
scroll to position [383, 0]
